Goal: Task Accomplishment & Management: Complete application form

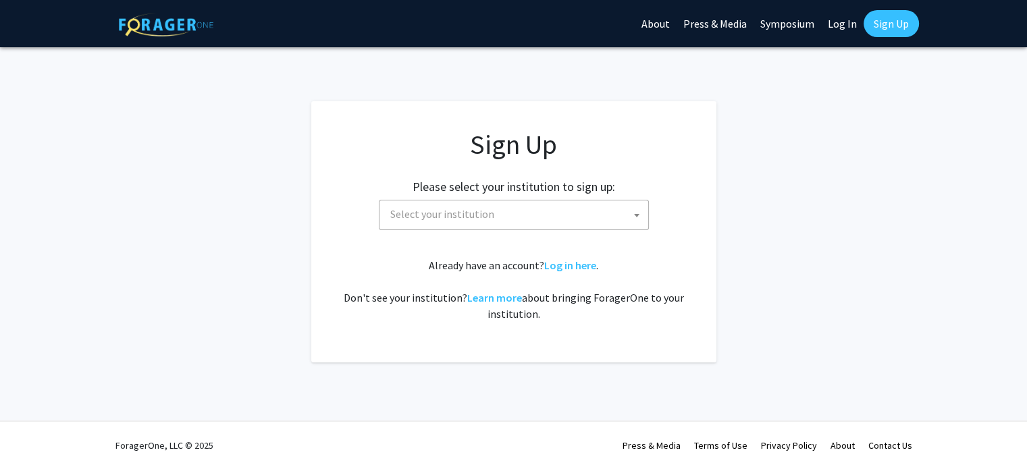
click at [468, 214] on span "Select your institution" at bounding box center [516, 214] width 263 height 28
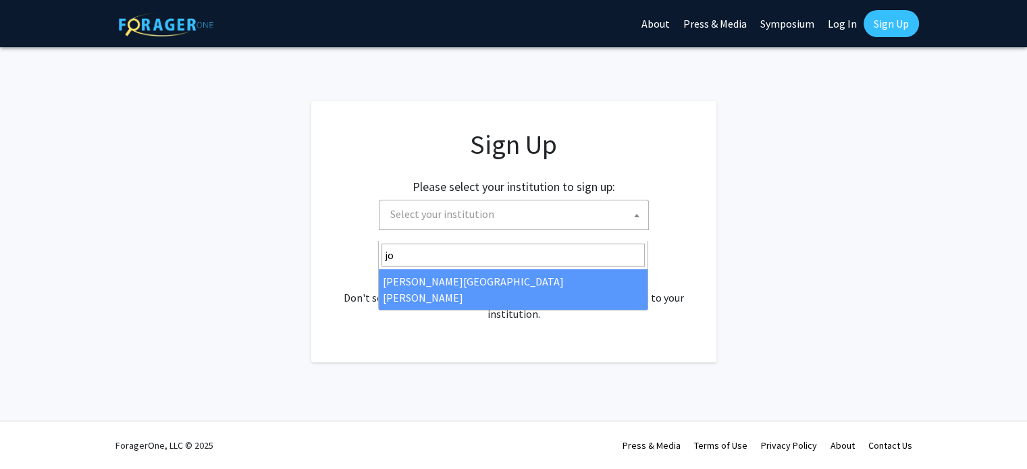
type input "jo"
select select "1"
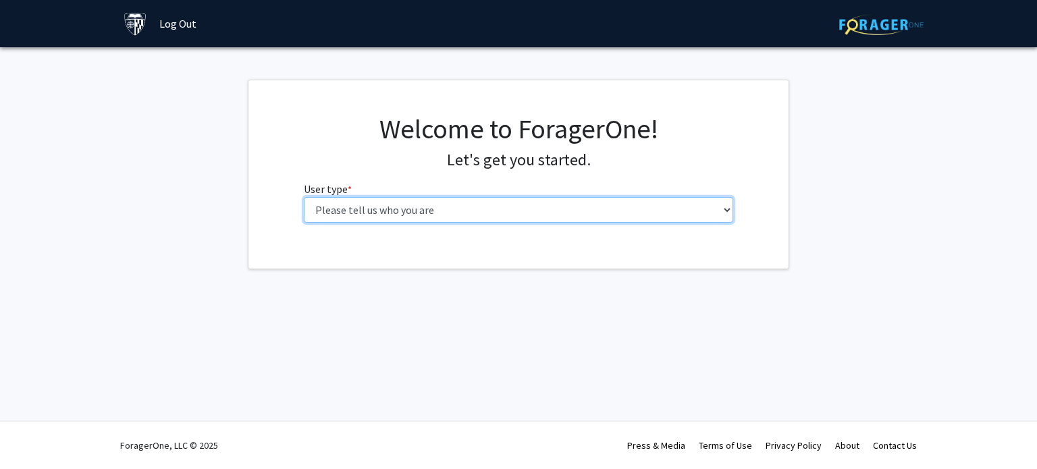
click at [524, 223] on select "Please tell us who you are Undergraduate Student Master's Student Doctoral Cand…" at bounding box center [519, 210] width 430 height 26
select select "2: masters"
click at [304, 223] on select "Please tell us who you are Undergraduate Student Master's Student Doctoral Cand…" at bounding box center [519, 210] width 430 height 26
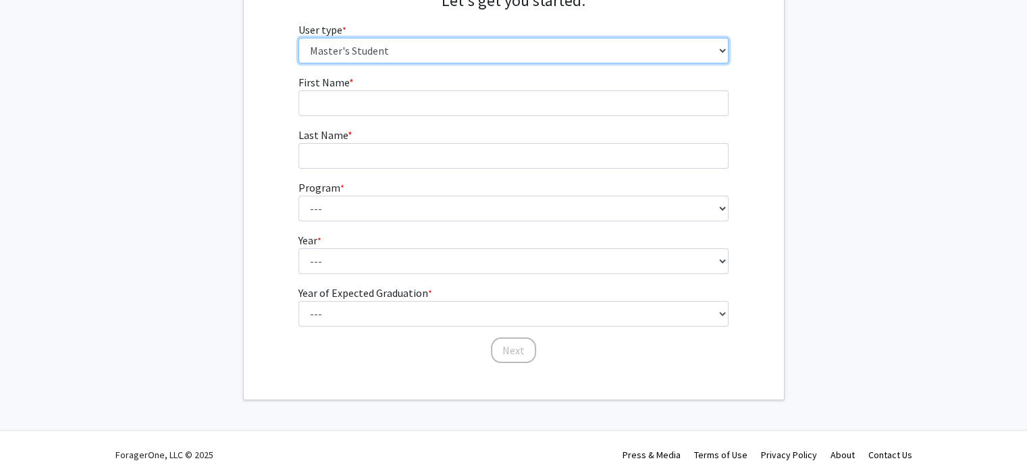
scroll to position [167, 0]
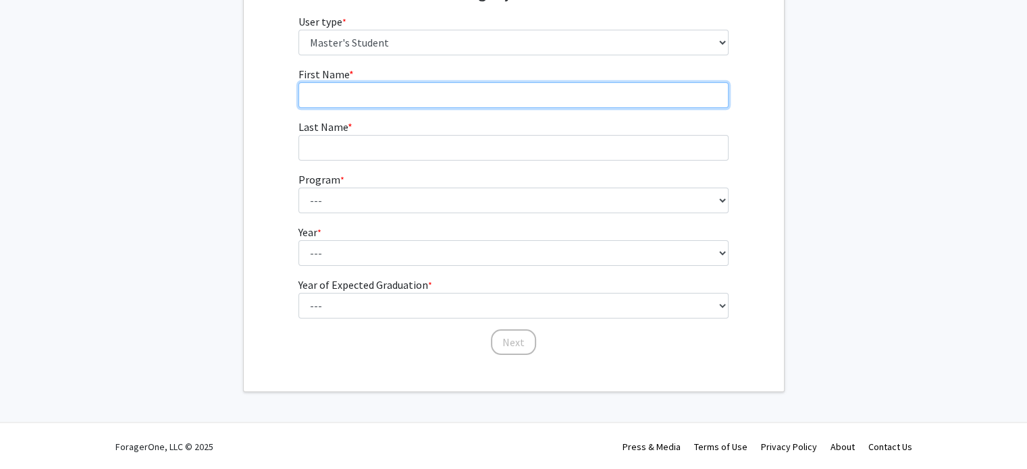
click at [365, 108] on input "First Name * required" at bounding box center [513, 95] width 430 height 26
click at [321, 108] on input "T" at bounding box center [513, 95] width 430 height 26
type input "Tejas"
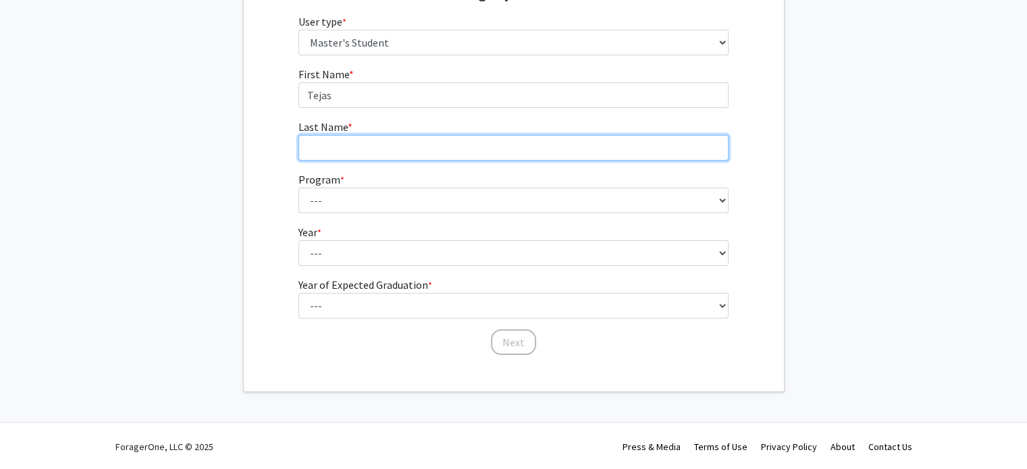
click at [332, 161] on input "Last Name * required" at bounding box center [513, 148] width 430 height 26
type input "Jankiram"
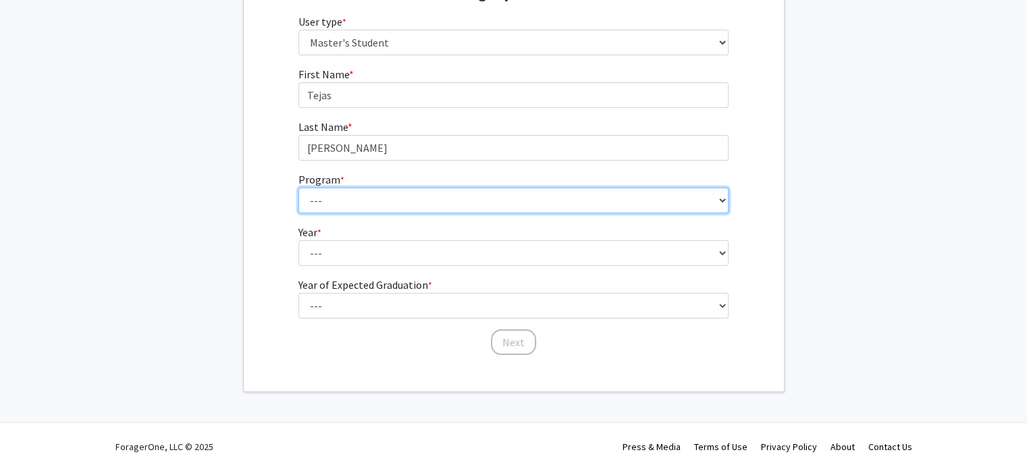
click at [331, 213] on select "--- Anatomy Education Applied and Computational Mathematics Applied Biomedical …" at bounding box center [513, 201] width 430 height 26
select select "109: 109"
click at [298, 213] on select "--- Anatomy Education Applied and Computational Mathematics Applied Biomedical …" at bounding box center [513, 201] width 430 height 26
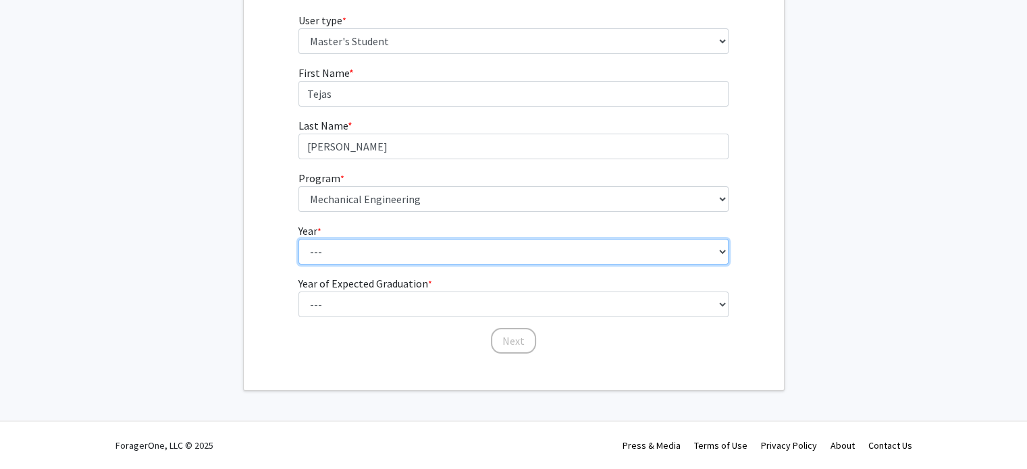
click at [359, 239] on select "--- First Year Second Year" at bounding box center [513, 252] width 430 height 26
select select "1: first_year"
click at [298, 239] on select "--- First Year Second Year" at bounding box center [513, 252] width 430 height 26
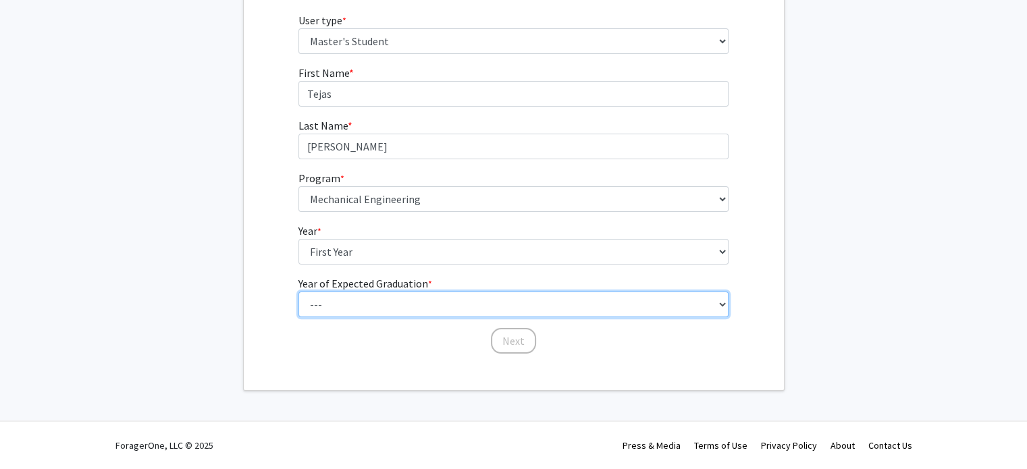
click at [396, 304] on select "--- 2025 2026 2027 2028 2029 2030 2031 2032 2033 2034" at bounding box center [513, 305] width 430 height 26
select select "3: 2027"
click at [298, 292] on select "--- 2025 2026 2027 2028 2029 2030 2031 2032 2033 2034" at bounding box center [513, 305] width 430 height 26
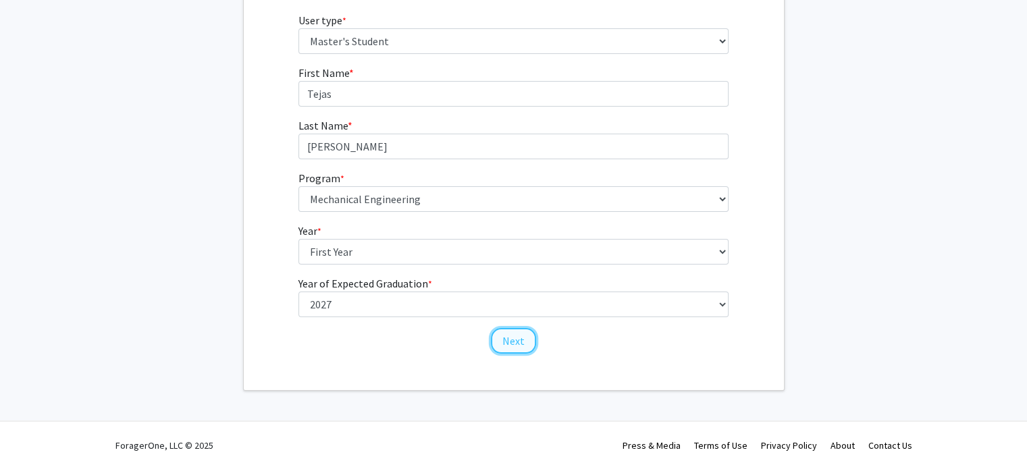
click at [520, 333] on button "Next" at bounding box center [513, 341] width 45 height 26
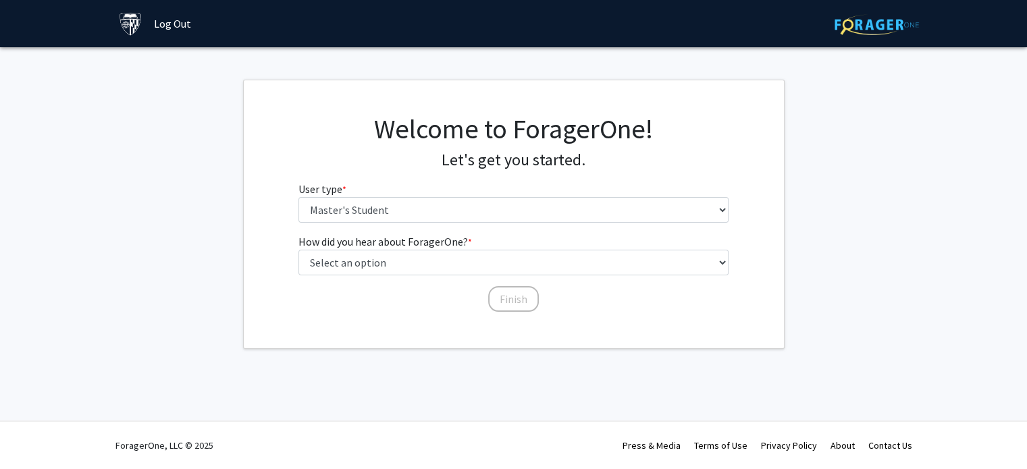
scroll to position [0, 0]
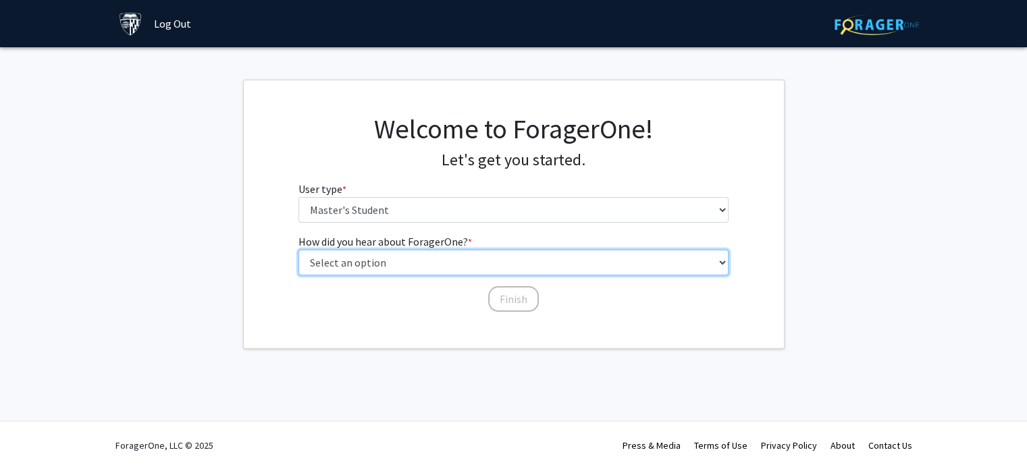
click at [448, 275] on select "Select an option Peer/student recommendation Faculty/staff recommendation Unive…" at bounding box center [513, 263] width 430 height 26
select select "3: university_website"
click at [298, 275] on select "Select an option Peer/student recommendation Faculty/staff recommendation Unive…" at bounding box center [513, 263] width 430 height 26
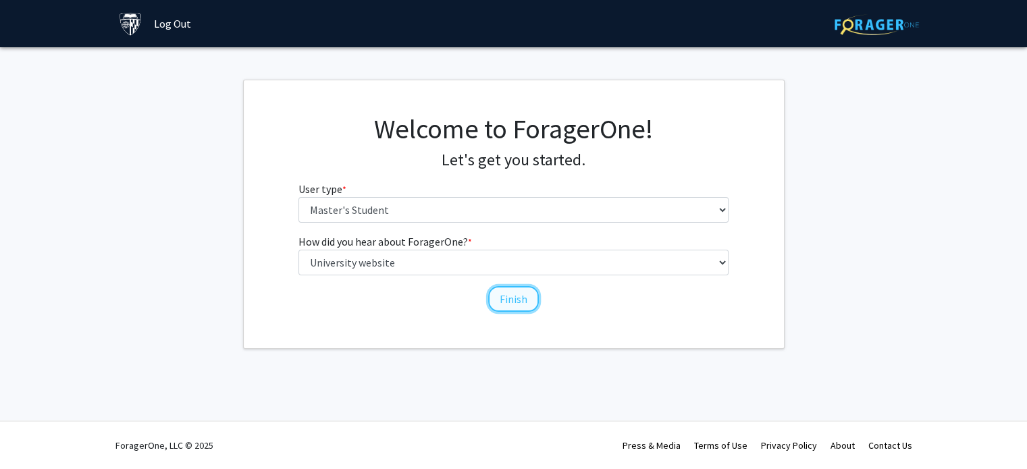
click at [521, 312] on button "Finish" at bounding box center [513, 299] width 51 height 26
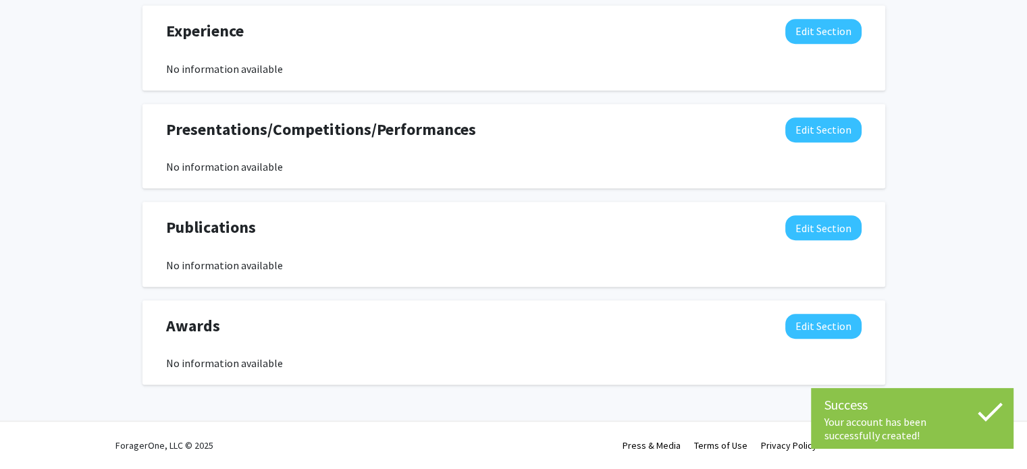
scroll to position [937, 0]
